Goal: Task Accomplishment & Management: Complete application form

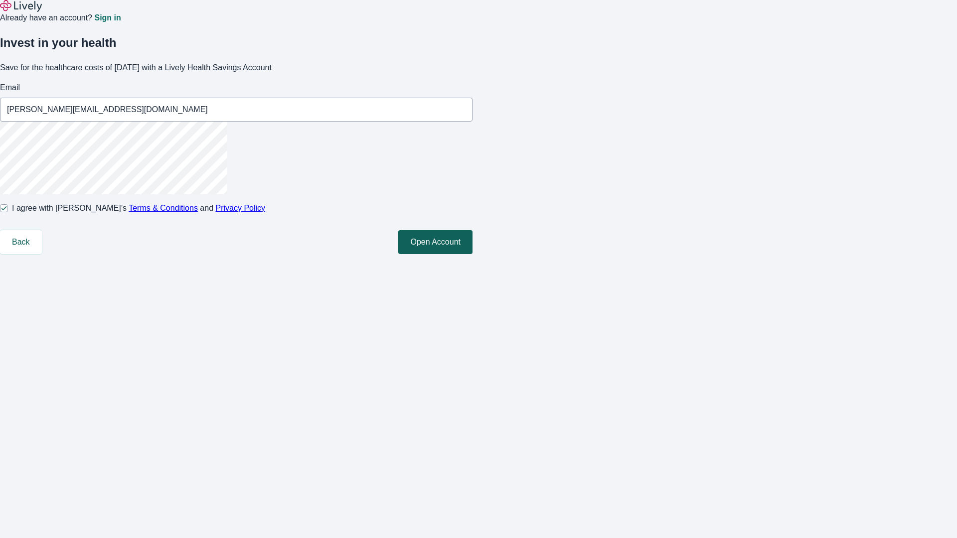
click at [473, 254] on button "Open Account" at bounding box center [435, 242] width 74 height 24
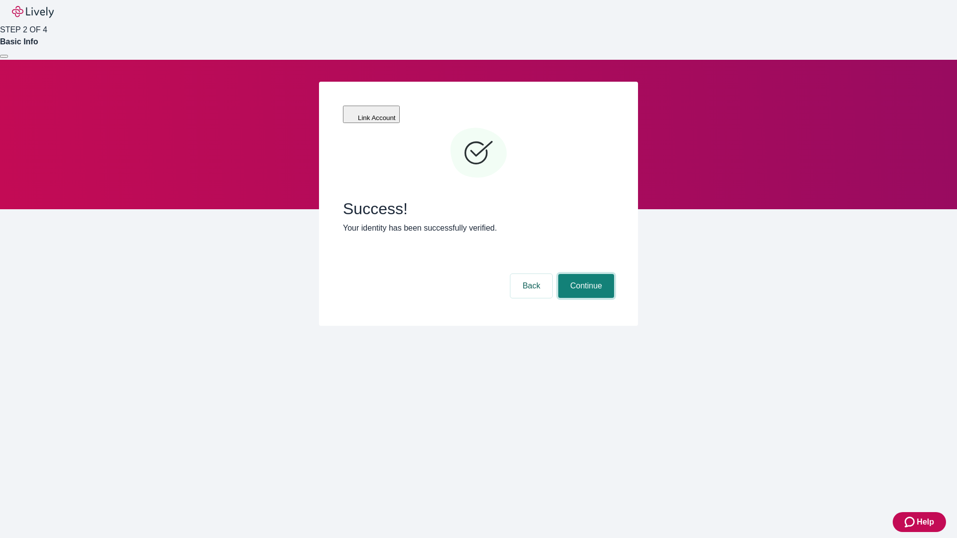
click at [585, 274] on button "Continue" at bounding box center [586, 286] width 56 height 24
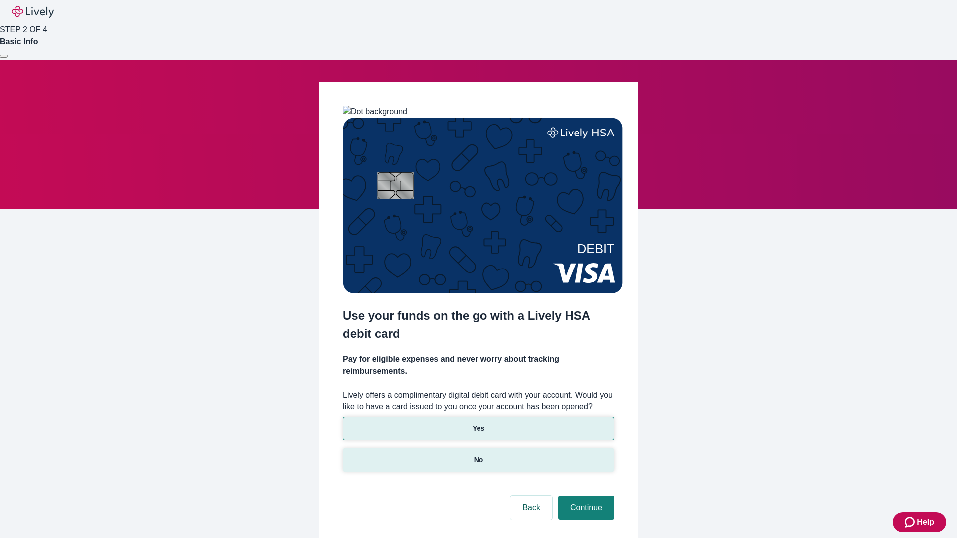
click at [478, 455] on p "No" at bounding box center [478, 460] width 9 height 10
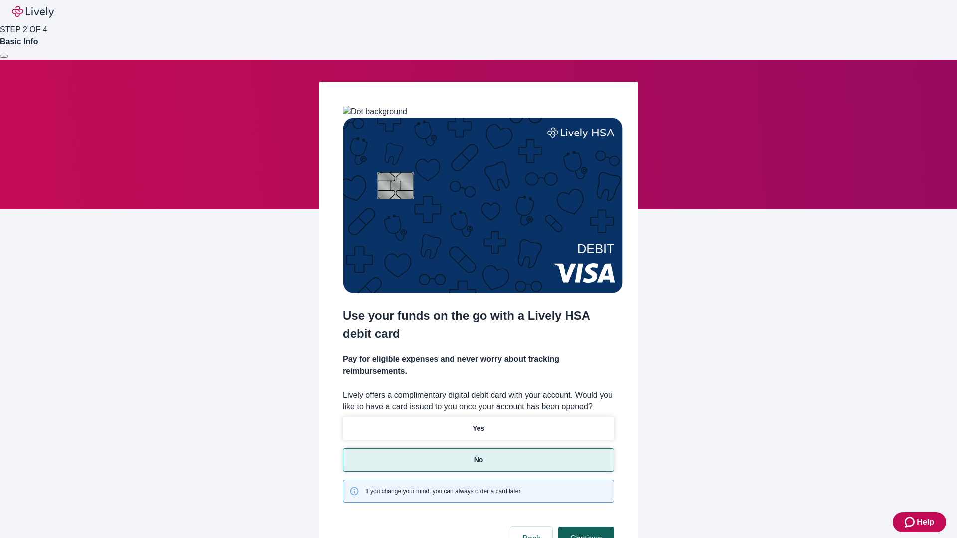
click at [585, 527] on button "Continue" at bounding box center [586, 539] width 56 height 24
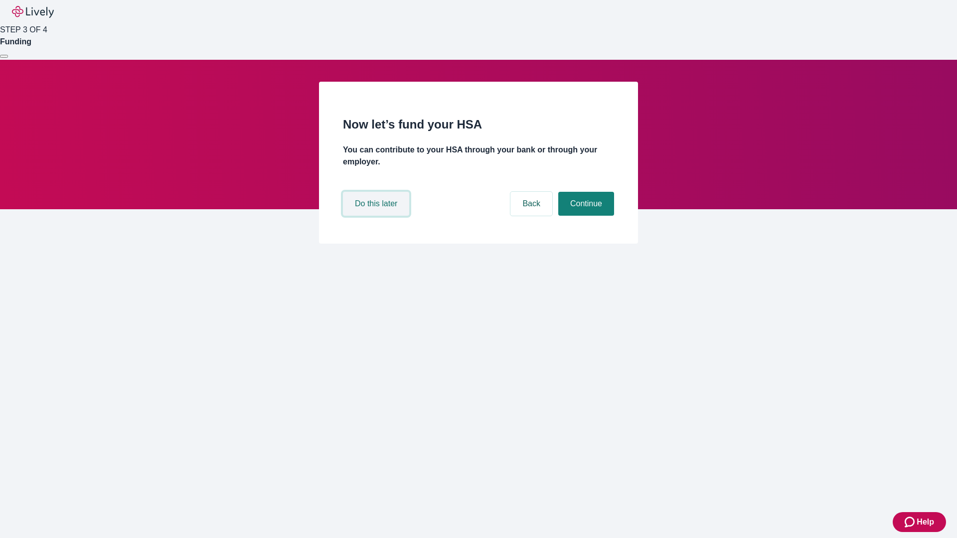
click at [377, 216] on button "Do this later" at bounding box center [376, 204] width 66 height 24
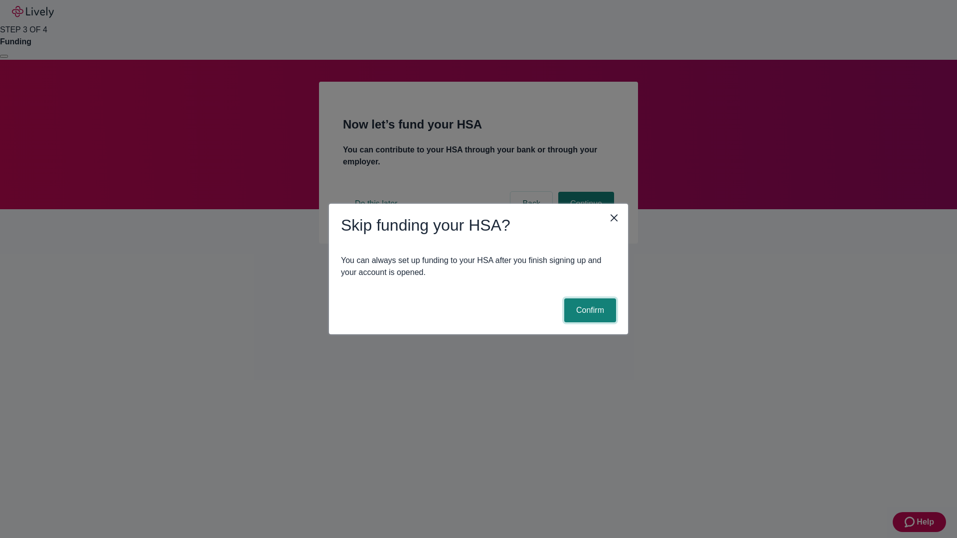
click at [589, 311] on button "Confirm" at bounding box center [590, 311] width 52 height 24
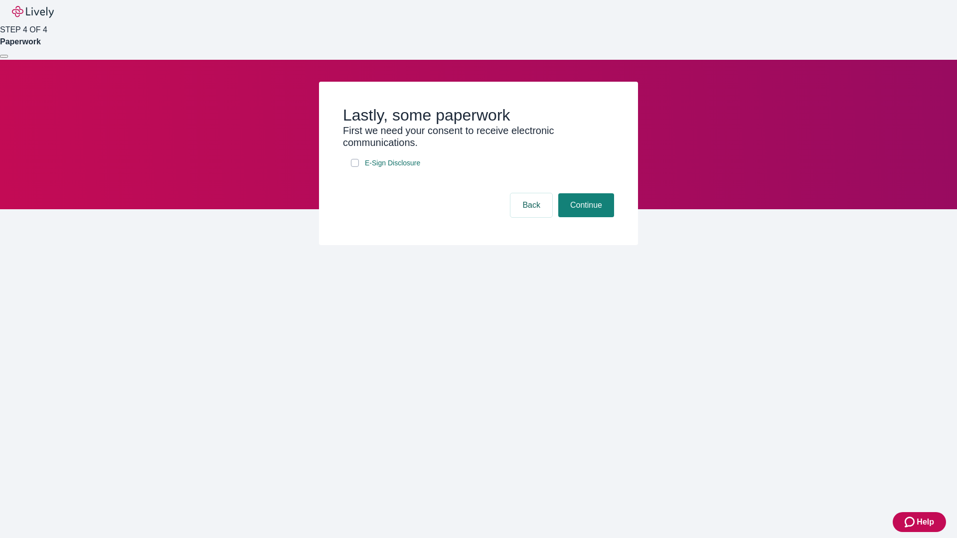
click at [355, 167] on input "E-Sign Disclosure" at bounding box center [355, 163] width 8 height 8
checkbox input "true"
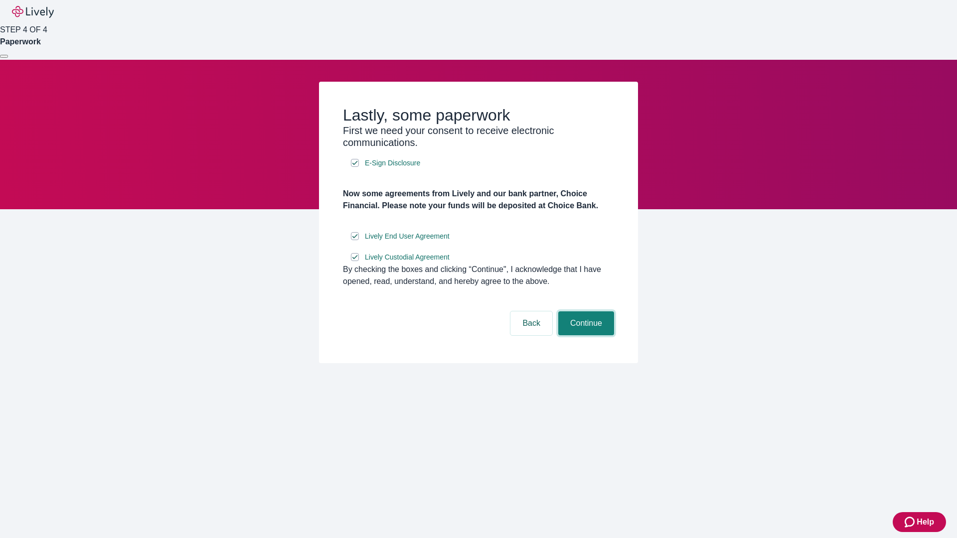
click at [585, 336] on button "Continue" at bounding box center [586, 324] width 56 height 24
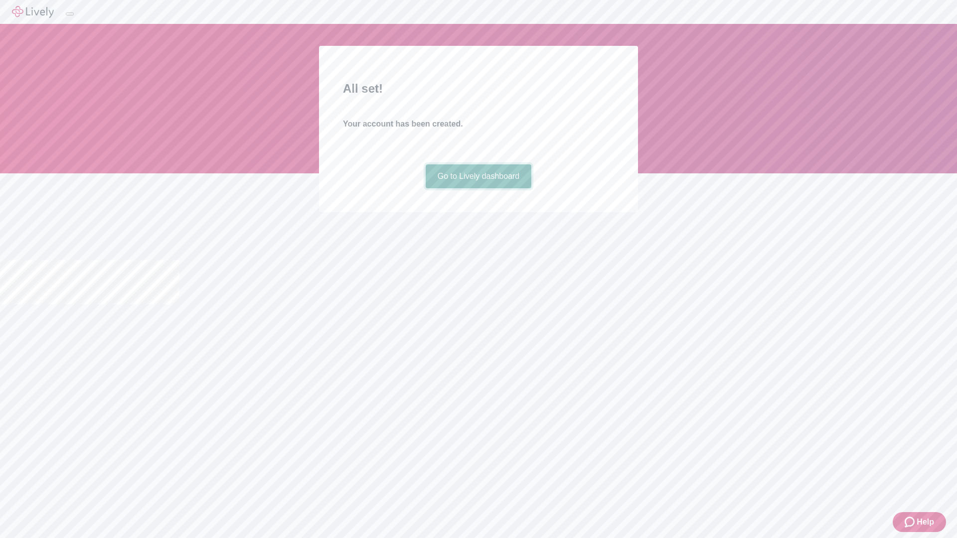
click at [478, 188] on link "Go to Lively dashboard" at bounding box center [479, 177] width 106 height 24
